Goal: Find specific page/section

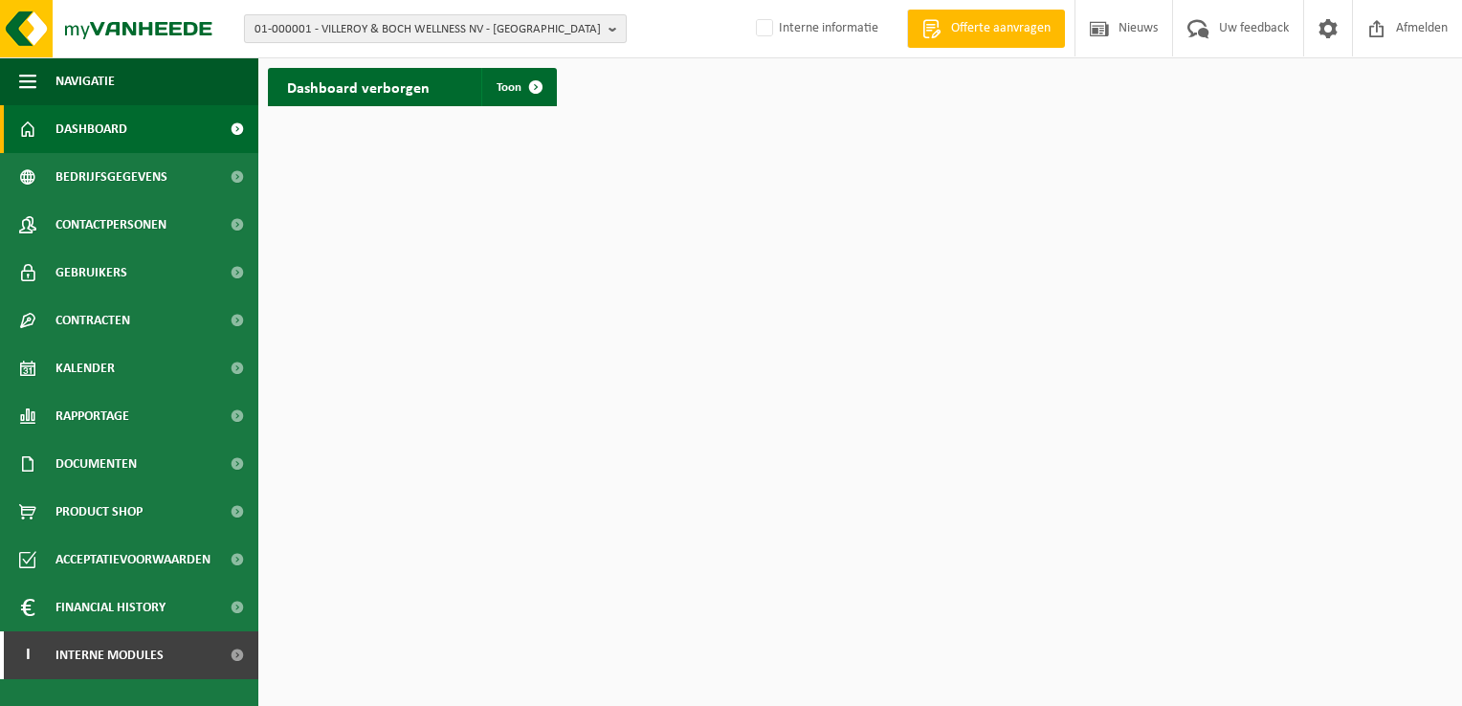
click at [335, 25] on span "01-000001 - VILLEROY & BOCH WELLNESS NV - ROESELARE" at bounding box center [427, 29] width 346 height 29
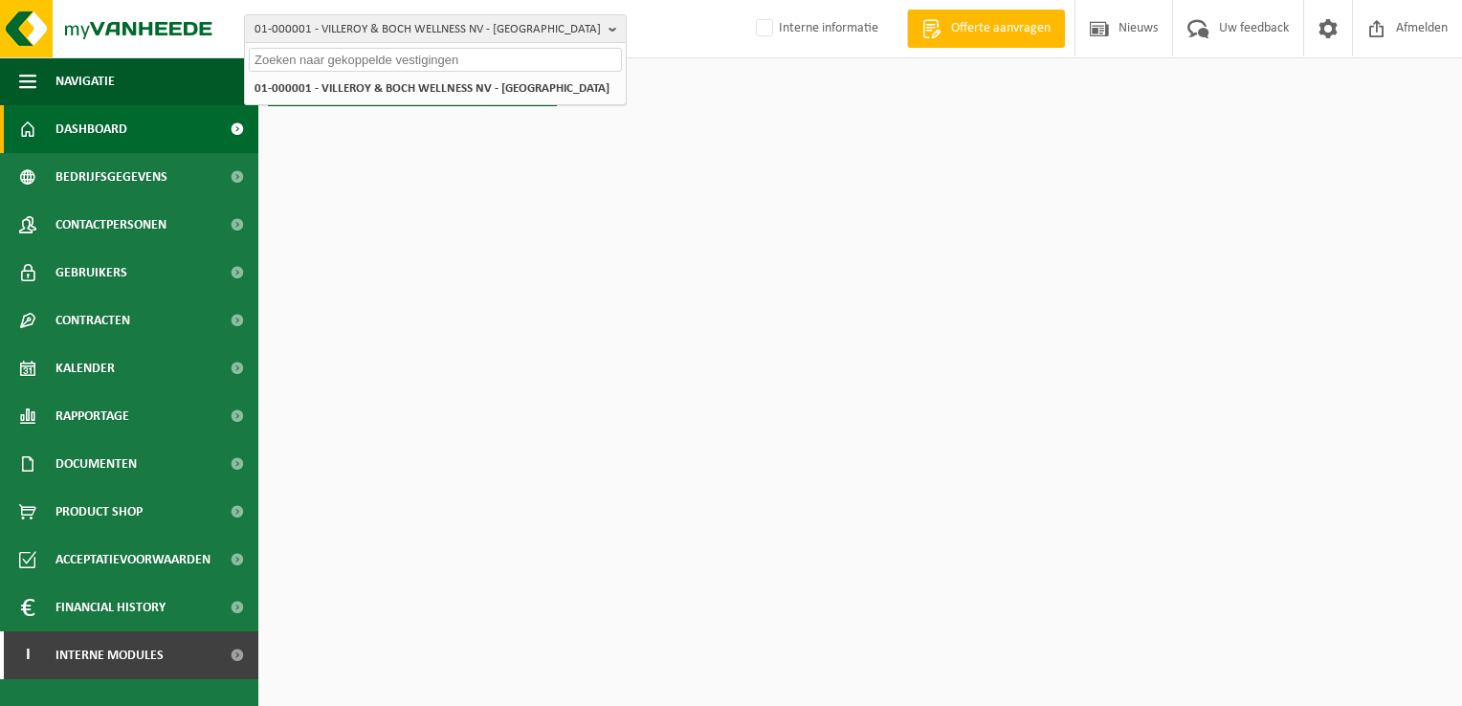
click at [348, 67] on input "text" at bounding box center [435, 60] width 373 height 24
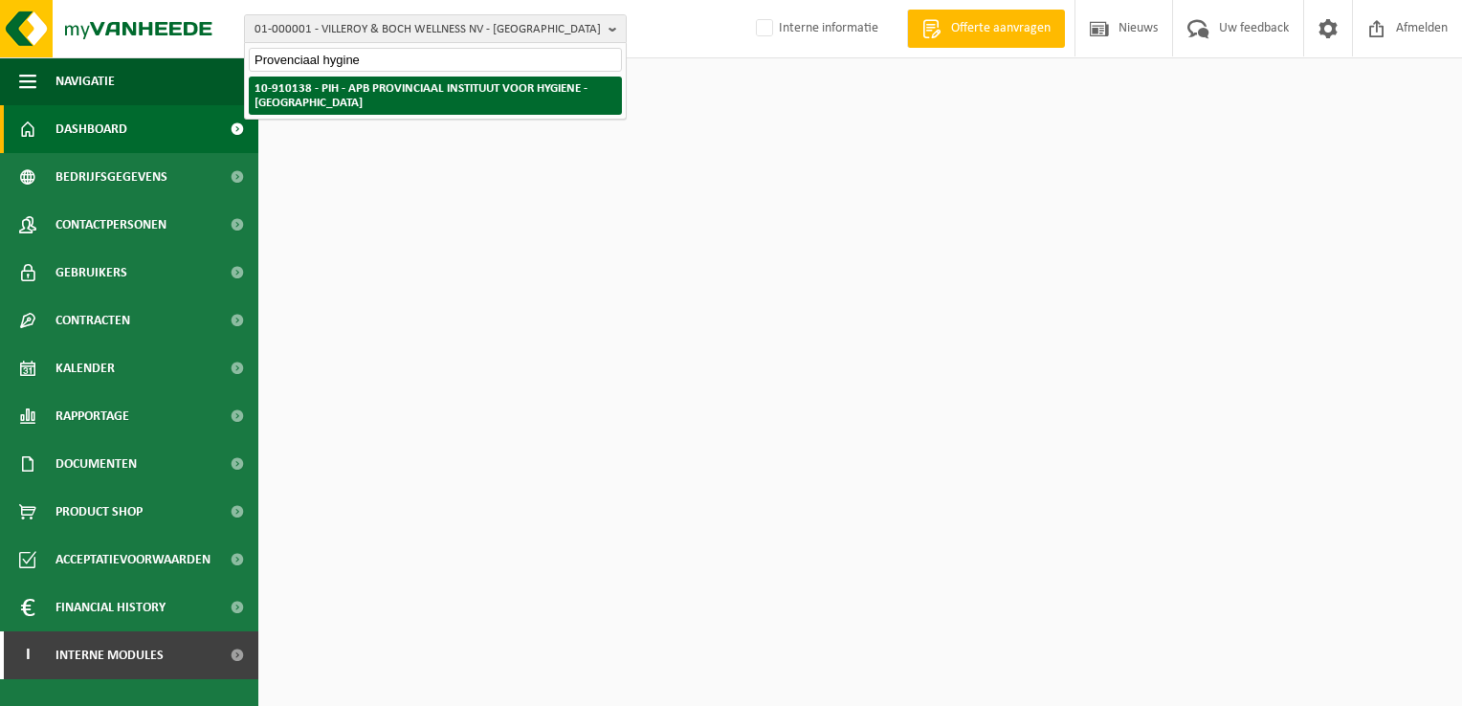
type input "Provenciaal hygine"
click at [376, 90] on strong "10-910138 - PIH - APB PROVINCIAAL INSTITUUT VOOR HYGIENE - [GEOGRAPHIC_DATA]" at bounding box center [420, 95] width 333 height 27
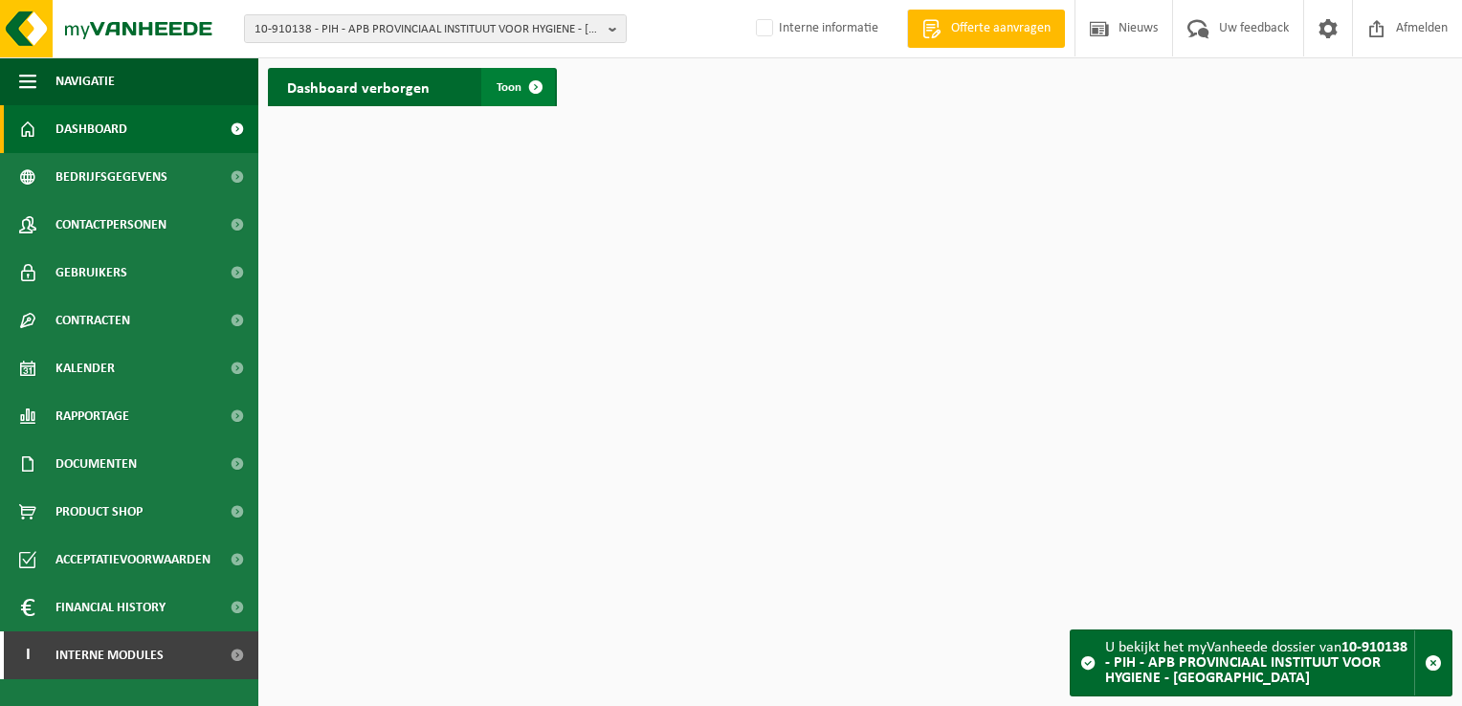
click at [538, 103] on span at bounding box center [536, 87] width 38 height 38
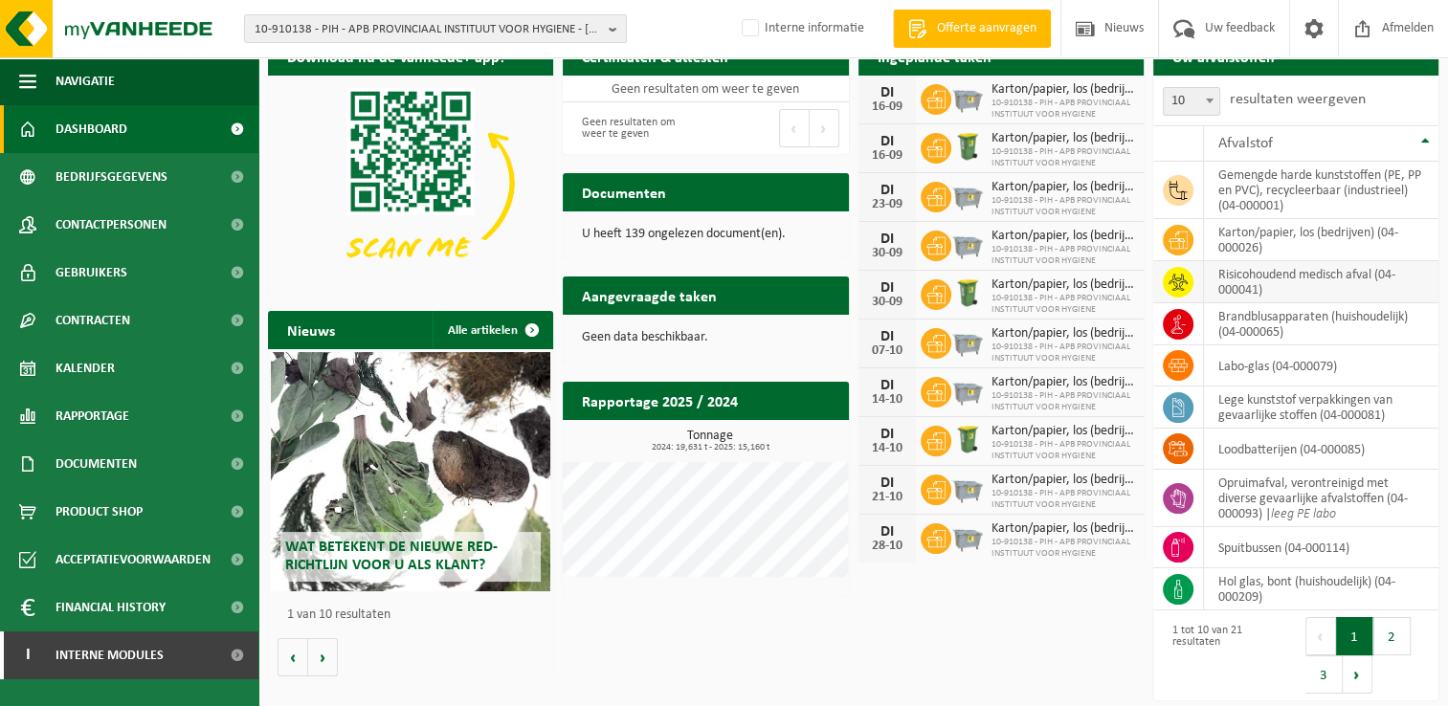
scroll to position [32, 0]
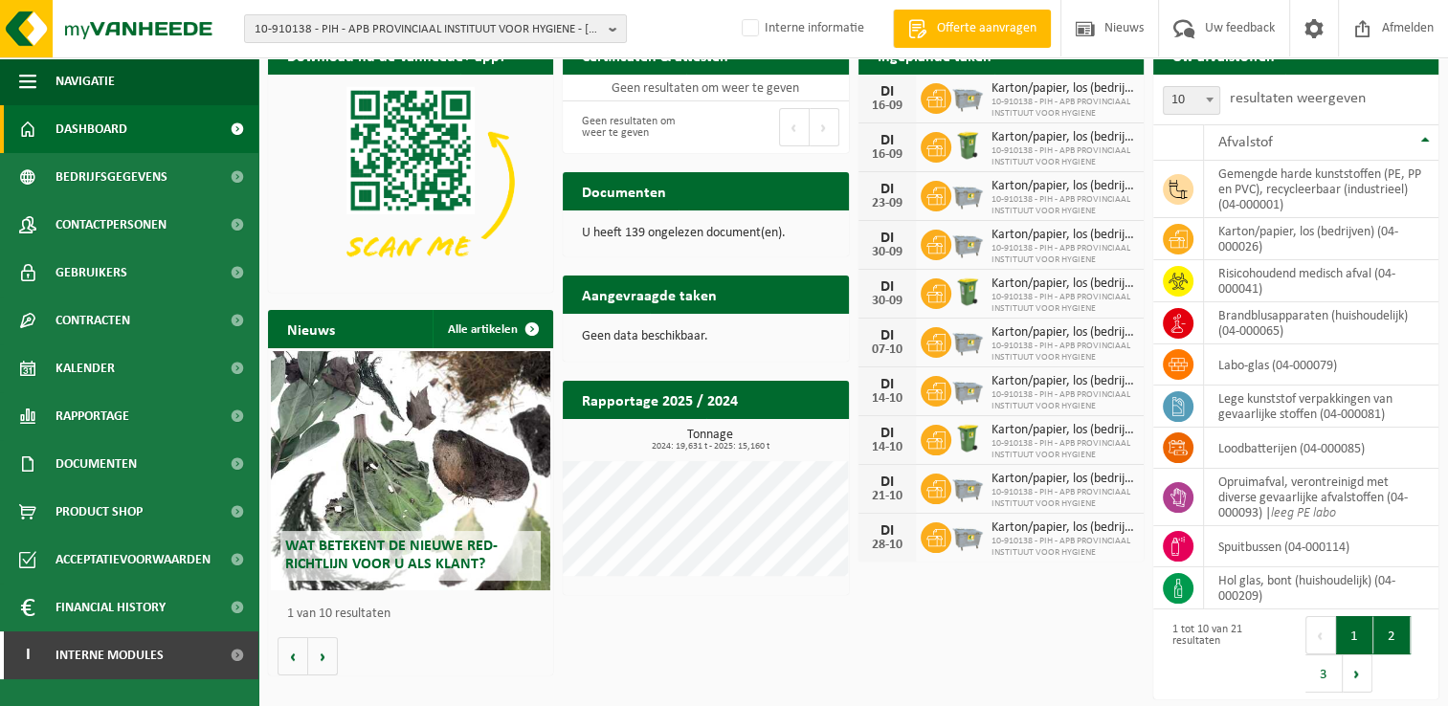
click at [1378, 619] on button "2" at bounding box center [1391, 635] width 37 height 38
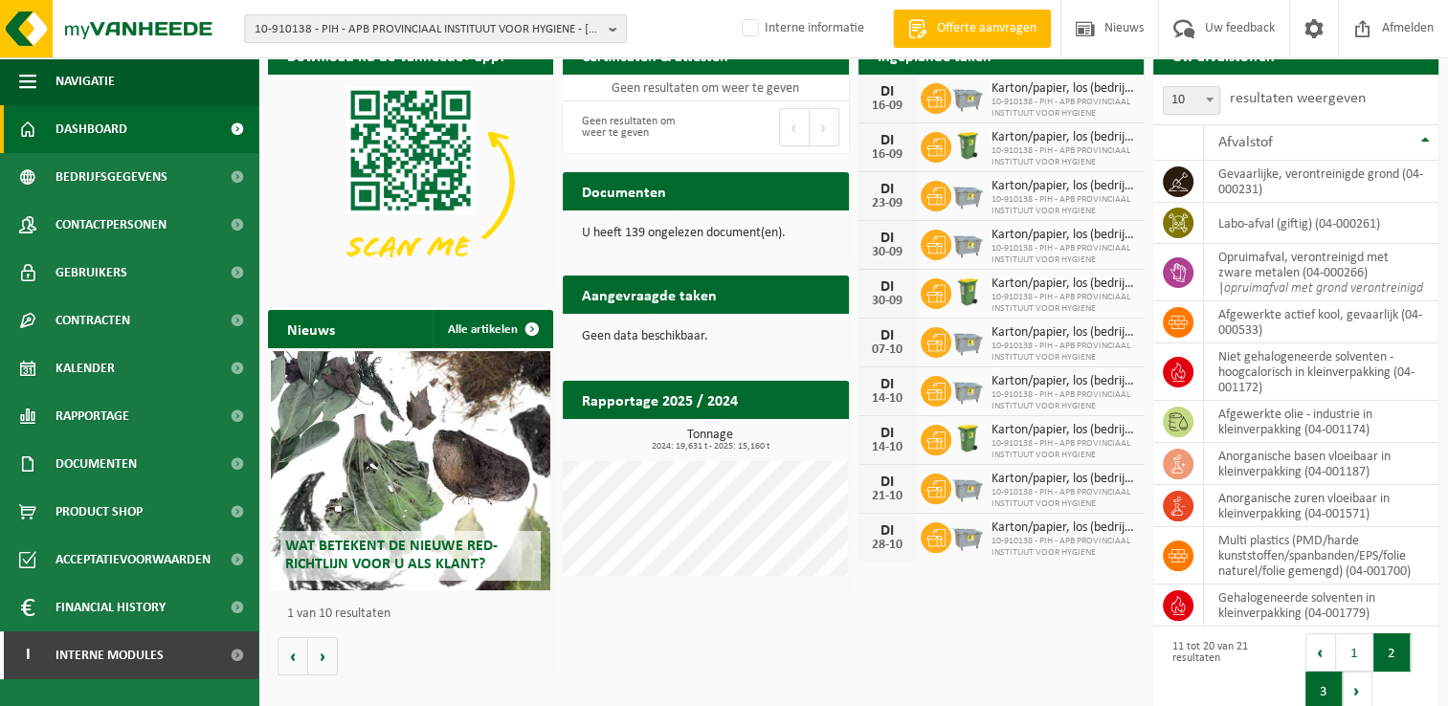
click at [1331, 691] on button "3" at bounding box center [1323, 691] width 37 height 38
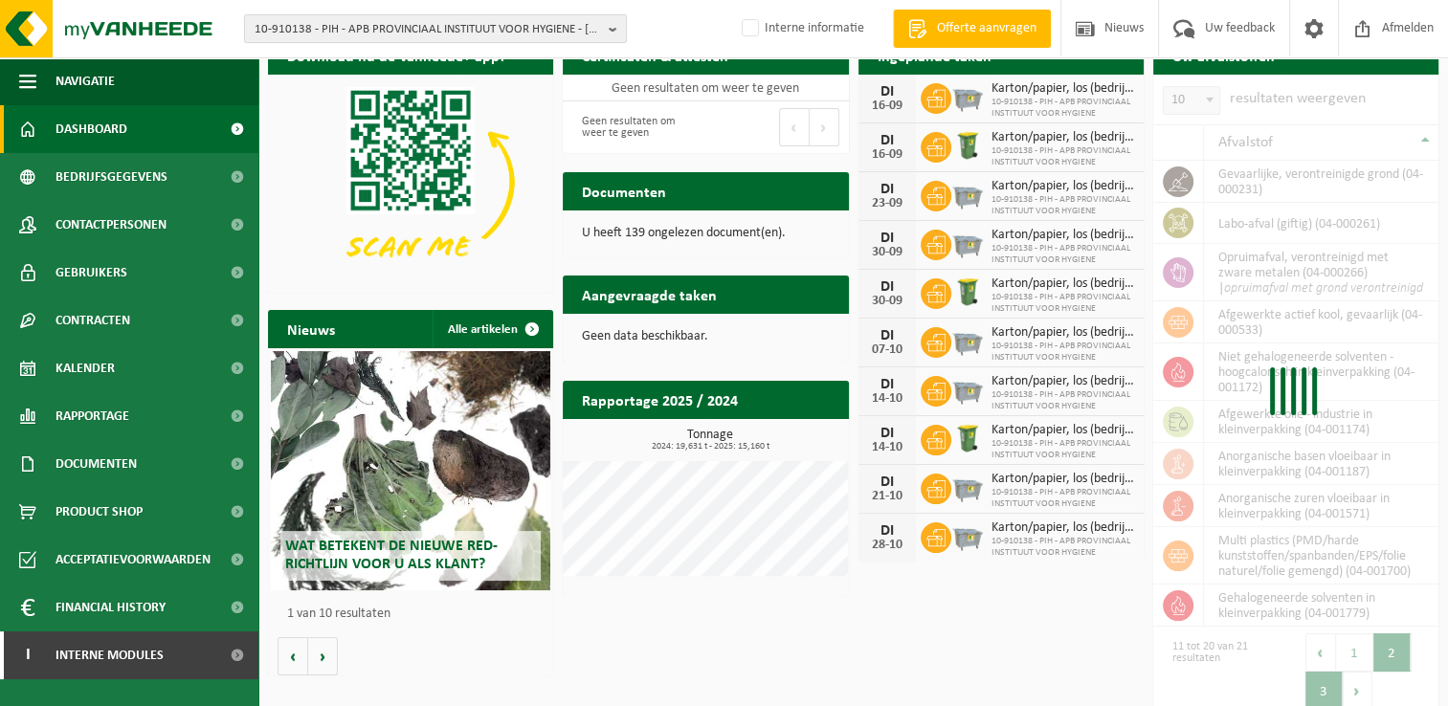
scroll to position [11, 0]
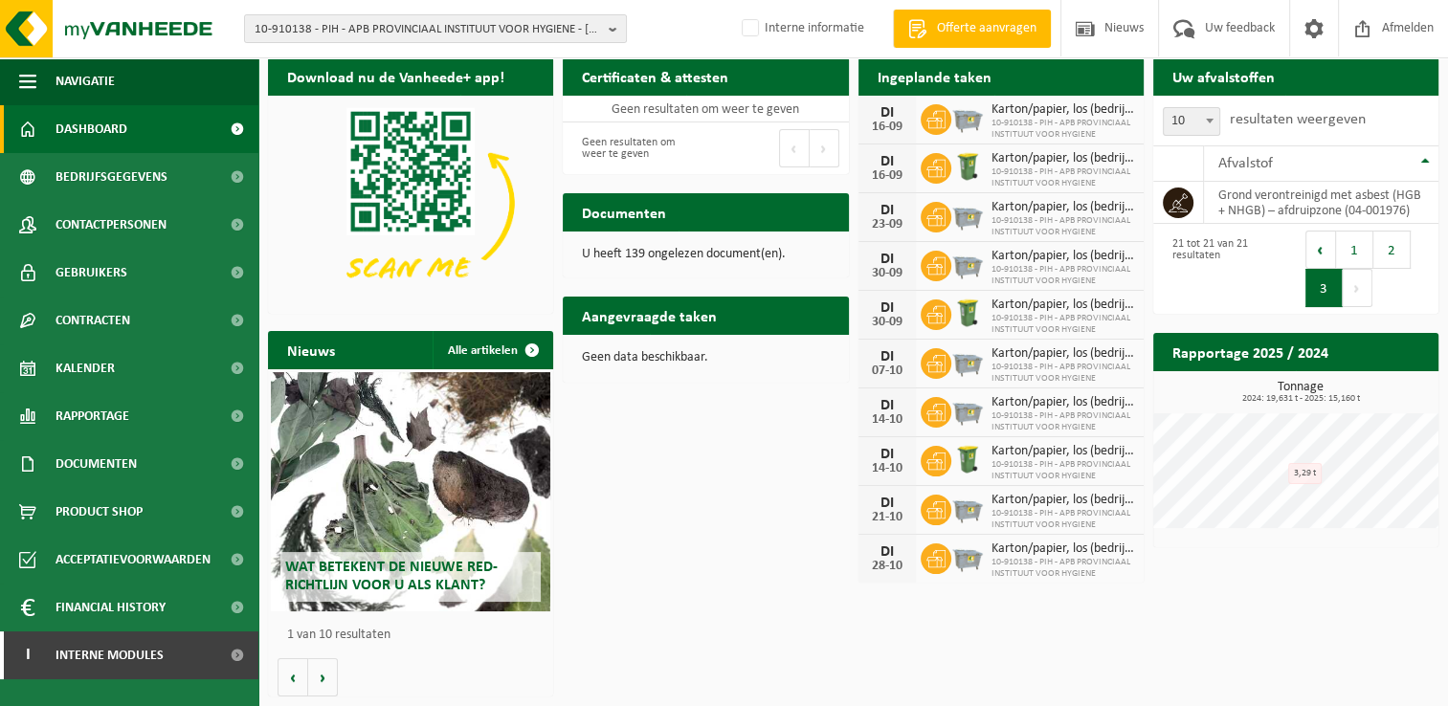
click at [1387, 269] on div "Eerste Vorige 1 2 3 Volgende Laatste" at bounding box center [1366, 269] width 123 height 77
click at [1386, 257] on button "2" at bounding box center [1391, 250] width 37 height 38
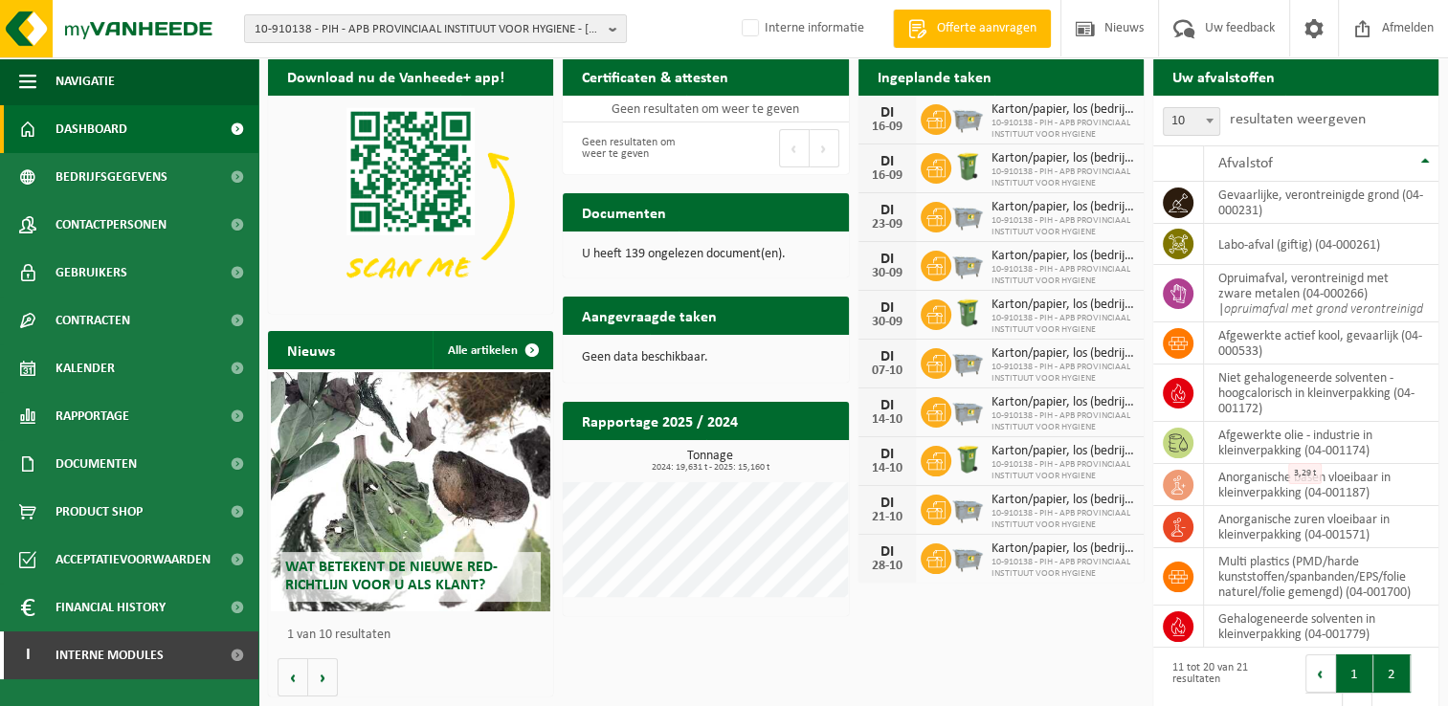
click at [1353, 676] on button "1" at bounding box center [1354, 673] width 37 height 38
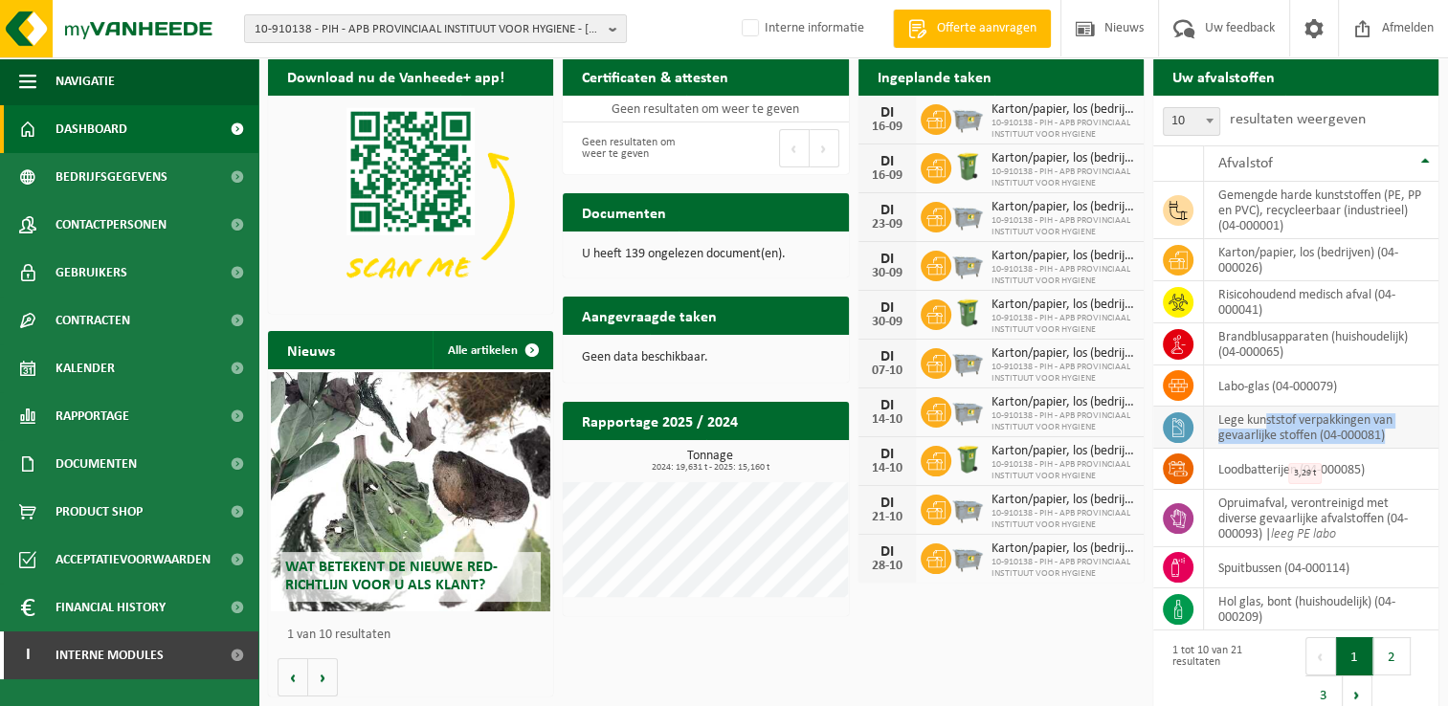
drag, startPoint x: 1391, startPoint y: 432, endPoint x: 1265, endPoint y: 418, distance: 127.1
click at [1265, 418] on td "lege kunststof verpakkingen van gevaarlijke stoffen (04-000081)" at bounding box center [1321, 428] width 234 height 42
